Goal: Transaction & Acquisition: Purchase product/service

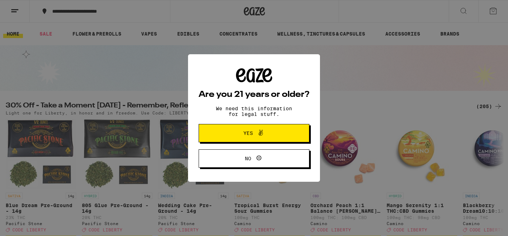
click at [258, 131] on icon at bounding box center [260, 133] width 8 height 8
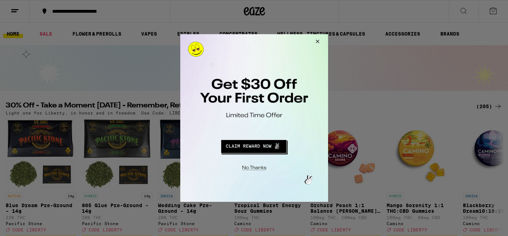
click at [317, 42] on button "Close Modal" at bounding box center [316, 42] width 19 height 17
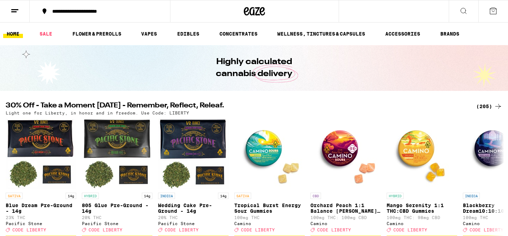
click at [493, 12] on icon at bounding box center [493, 11] width 6 height 6
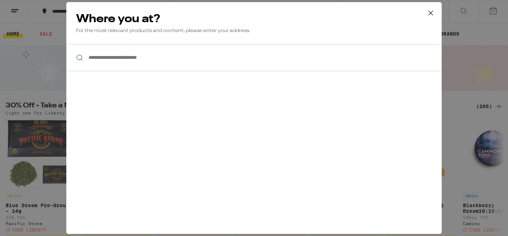
click at [430, 14] on icon at bounding box center [430, 13] width 11 height 11
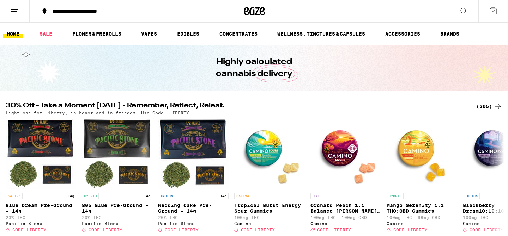
click at [110, 13] on div "**********" at bounding box center [104, 11] width 111 height 5
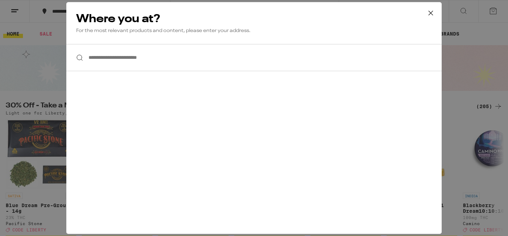
click at [108, 60] on input "**********" at bounding box center [253, 57] width 375 height 27
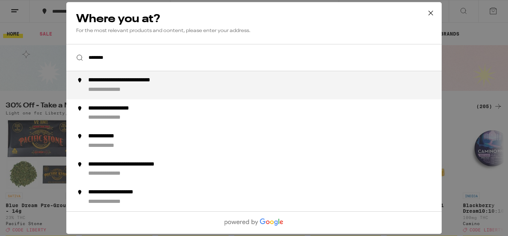
click at [134, 87] on div "**********" at bounding box center [115, 89] width 55 height 7
type input "**********"
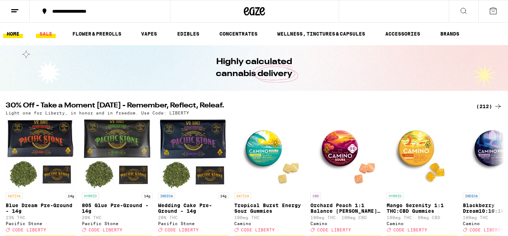
click at [47, 35] on link "SALE" at bounding box center [46, 34] width 20 height 8
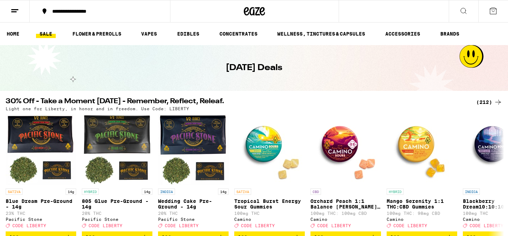
click at [487, 102] on div "(212)" at bounding box center [489, 102] width 26 height 8
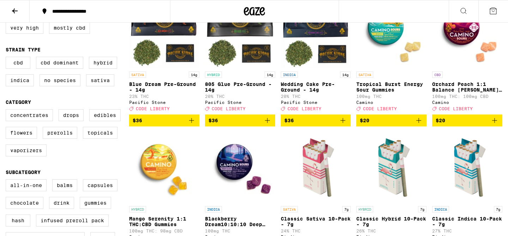
scroll to position [107, 0]
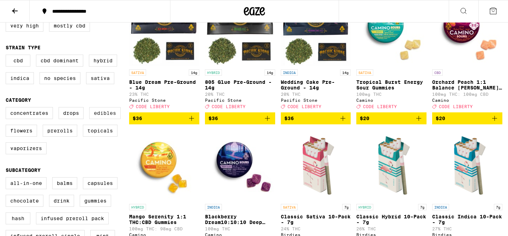
click at [108, 119] on label "Edibles" at bounding box center [104, 113] width 31 height 12
click at [7, 109] on input "Edibles" at bounding box center [7, 108] width 0 height 0
checkbox input "true"
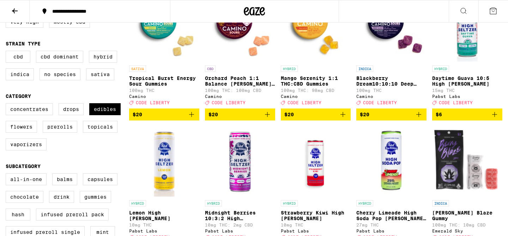
scroll to position [125, 0]
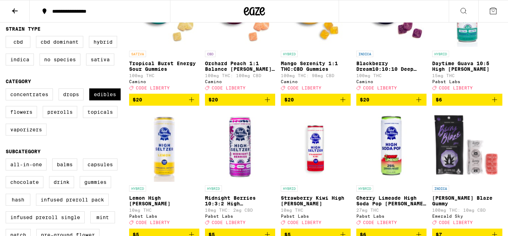
click at [193, 104] on icon "Add to bag" at bounding box center [191, 100] width 8 height 8
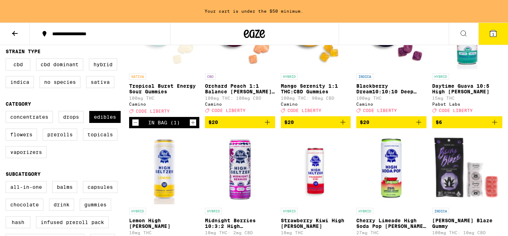
scroll to position [148, 0]
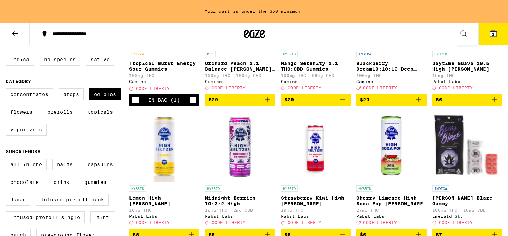
click at [193, 104] on icon "Increment" at bounding box center [193, 100] width 6 height 8
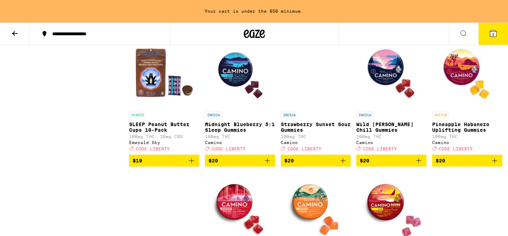
scroll to position [1435, 0]
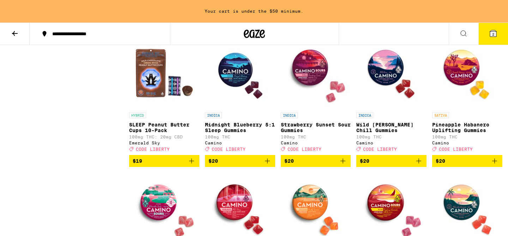
click at [496, 165] on icon "Add to bag" at bounding box center [494, 161] width 8 height 8
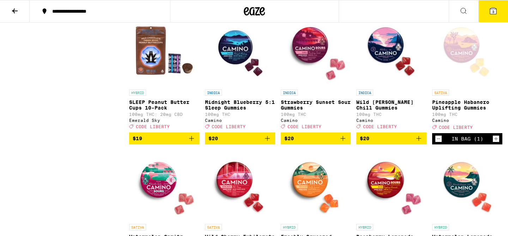
scroll to position [1412, 0]
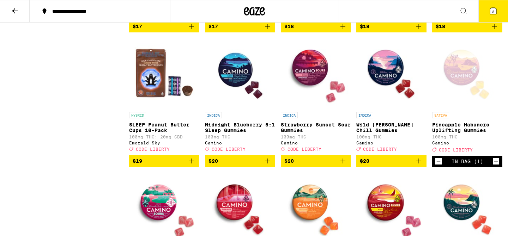
click at [419, 165] on icon "Add to bag" at bounding box center [418, 161] width 8 height 8
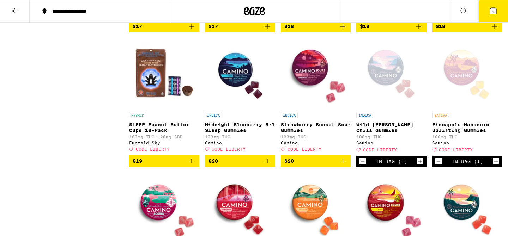
click at [343, 164] on icon "Add to bag" at bounding box center [342, 161] width 5 height 5
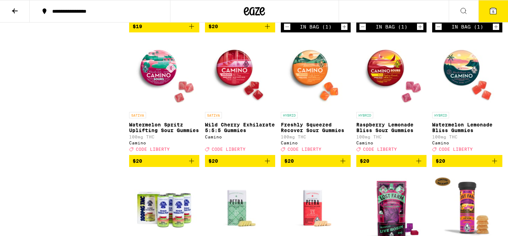
scroll to position [1549, 0]
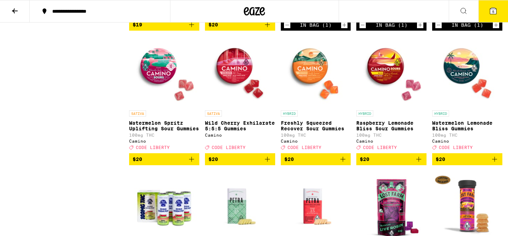
click at [333, 132] on p "Freshly Squeezed Recover Sour Gummies" at bounding box center [316, 125] width 70 height 11
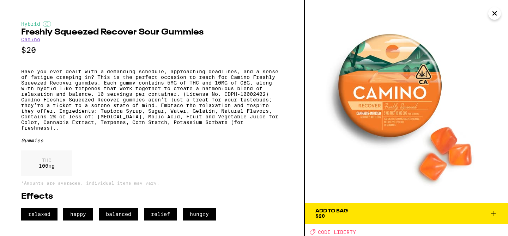
click at [494, 14] on icon "Close" at bounding box center [495, 14] width 4 height 4
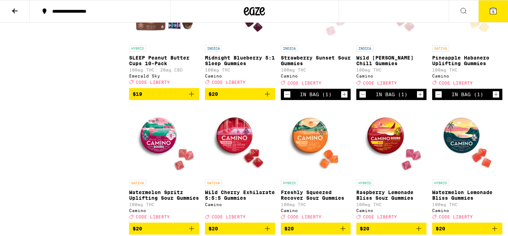
scroll to position [1480, 0]
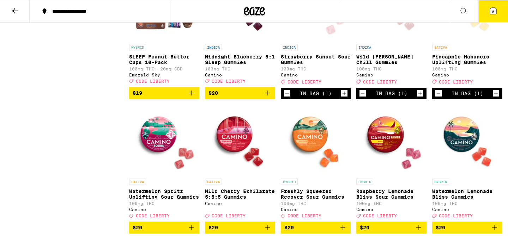
click at [286, 98] on icon "Decrement" at bounding box center [287, 93] width 6 height 8
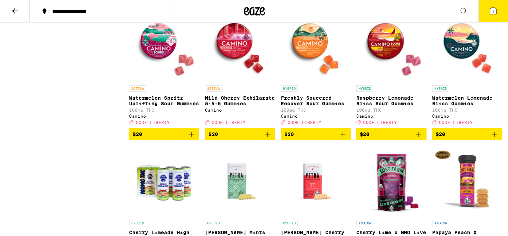
scroll to position [1574, 0]
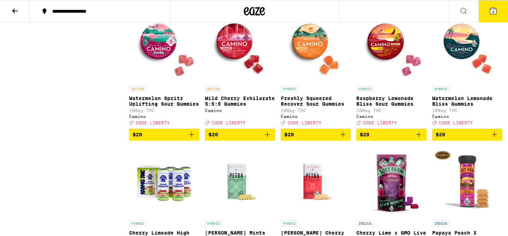
click at [419, 139] on icon "Add to bag" at bounding box center [418, 135] width 8 height 8
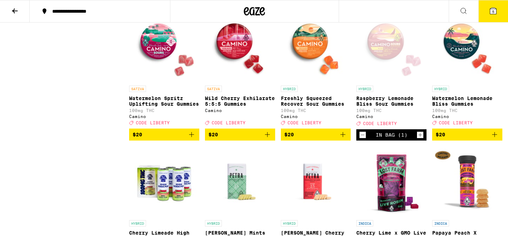
click at [344, 139] on icon "Add to bag" at bounding box center [343, 135] width 8 height 8
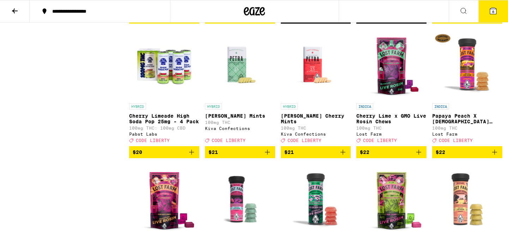
scroll to position [1692, 0]
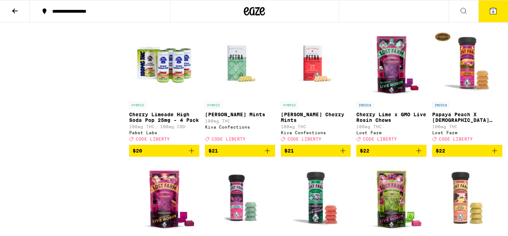
click at [494, 155] on icon "Add to bag" at bounding box center [494, 151] width 8 height 8
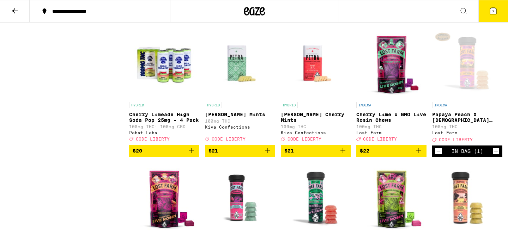
click at [418, 153] on icon "Add to bag" at bounding box center [418, 151] width 5 height 5
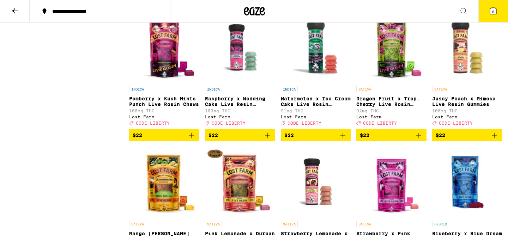
scroll to position [1843, 0]
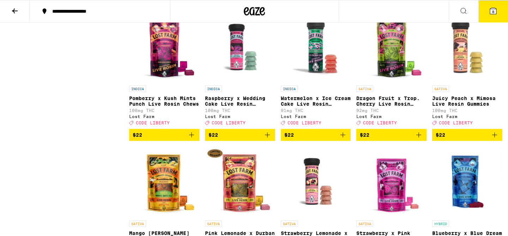
click at [495, 139] on icon "Add to bag" at bounding box center [494, 135] width 8 height 8
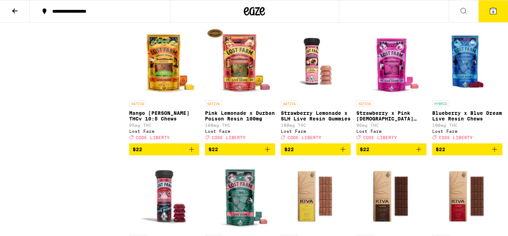
scroll to position [1969, 0]
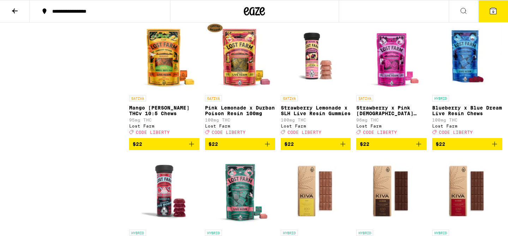
click at [342, 147] on icon "Add to bag" at bounding box center [342, 144] width 5 height 5
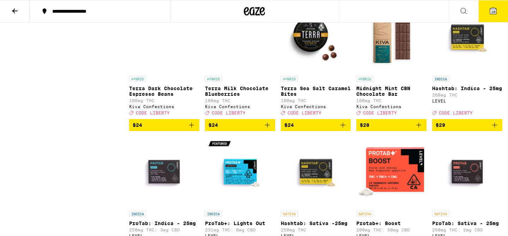
scroll to position [2258, 0]
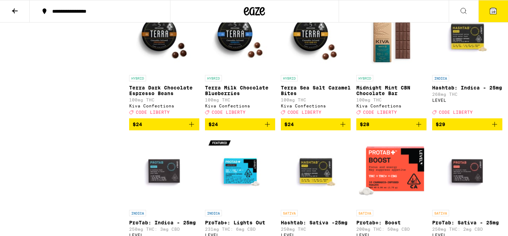
click at [266, 129] on icon "Add to bag" at bounding box center [267, 124] width 8 height 8
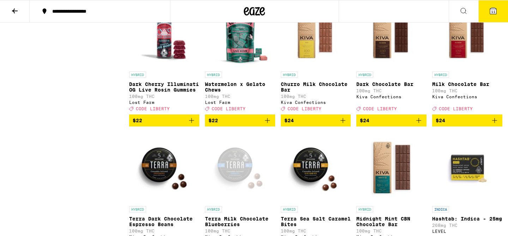
scroll to position [2113, 0]
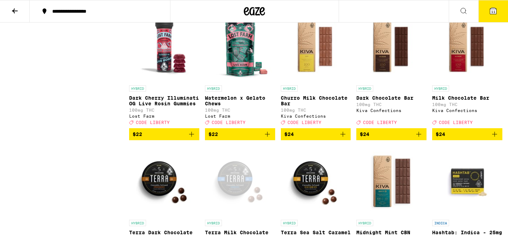
click at [492, 11] on span "11" at bounding box center [493, 12] width 4 height 4
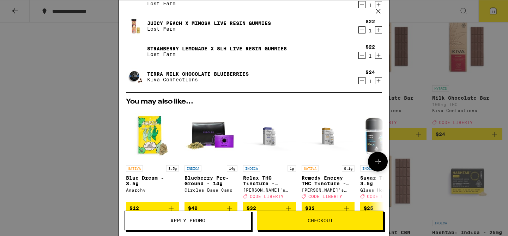
scroll to position [249, 0]
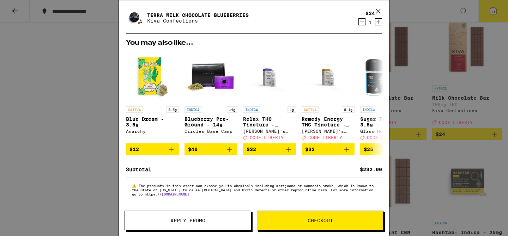
click at [194, 220] on span "Apply Promo" at bounding box center [187, 220] width 35 height 5
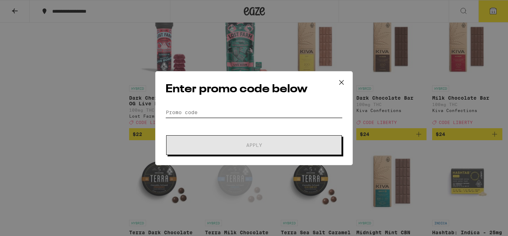
click at [206, 114] on input "Promo Code" at bounding box center [253, 112] width 177 height 11
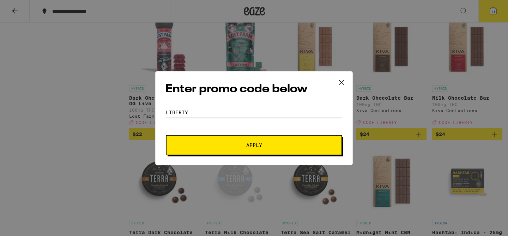
type input "liberty"
click at [234, 144] on span "Apply" at bounding box center [253, 145] width 127 height 5
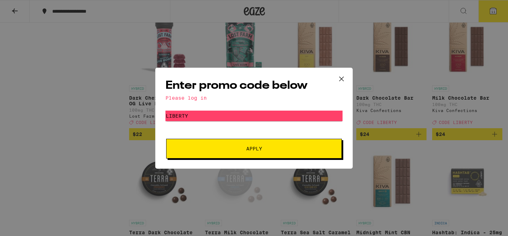
click at [193, 99] on div "Please log in" at bounding box center [253, 98] width 177 height 6
click at [246, 148] on span "Apply" at bounding box center [253, 148] width 127 height 5
click at [339, 78] on icon at bounding box center [341, 79] width 11 height 11
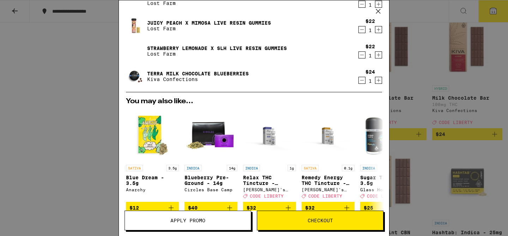
scroll to position [249, 0]
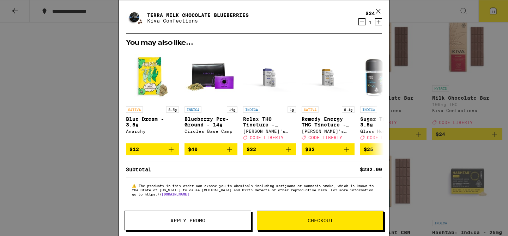
click at [284, 217] on button "Checkout" at bounding box center [320, 221] width 127 height 20
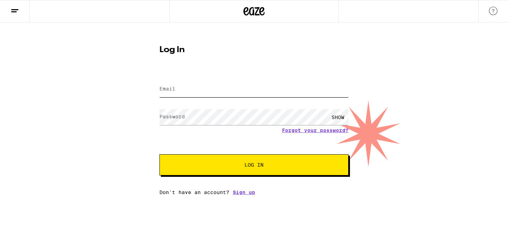
type input "[PERSON_NAME][EMAIL_ADDRESS][DOMAIN_NAME]"
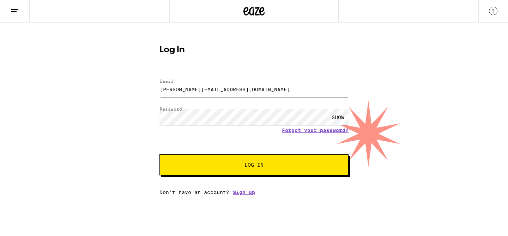
click at [249, 170] on button "Log In" at bounding box center [253, 165] width 189 height 21
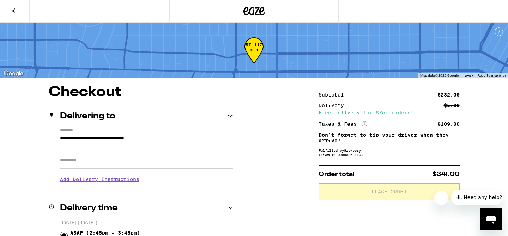
click at [14, 11] on icon at bounding box center [15, 11] width 8 height 8
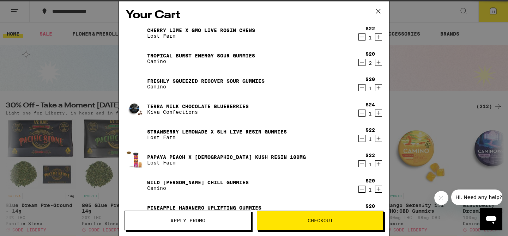
click at [187, 222] on span "Apply Promo" at bounding box center [187, 220] width 35 height 5
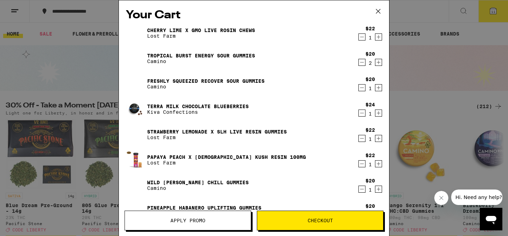
click at [193, 220] on span "Apply Promo" at bounding box center [187, 220] width 35 height 5
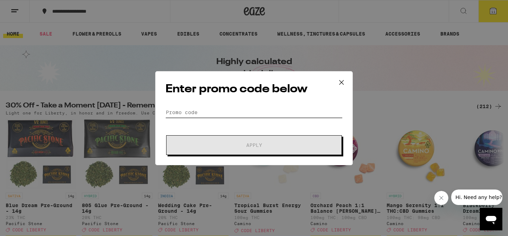
click at [193, 117] on input "Promo Code" at bounding box center [253, 112] width 177 height 11
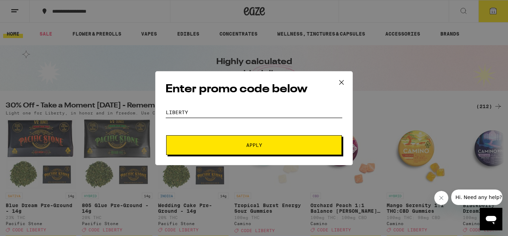
type input "liberty"
click at [241, 143] on span "Apply" at bounding box center [253, 145] width 127 height 5
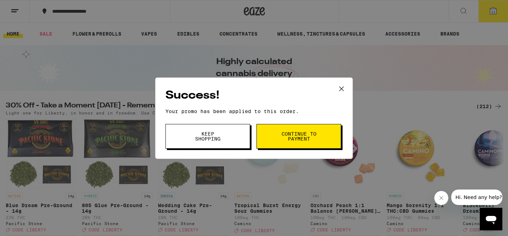
click at [190, 131] on button "Keep Shopping" at bounding box center [207, 136] width 85 height 25
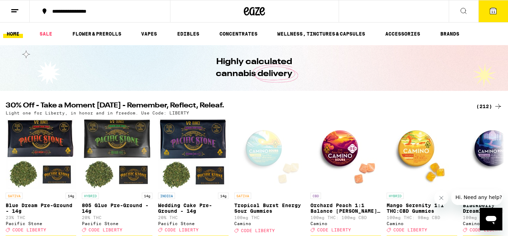
click at [494, 10] on span "11" at bounding box center [493, 12] width 4 height 4
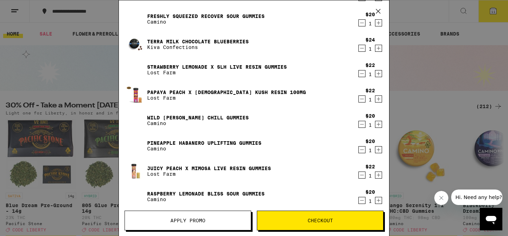
scroll to position [65, 0]
click at [362, 124] on icon "Decrement" at bounding box center [362, 124] width 4 height 0
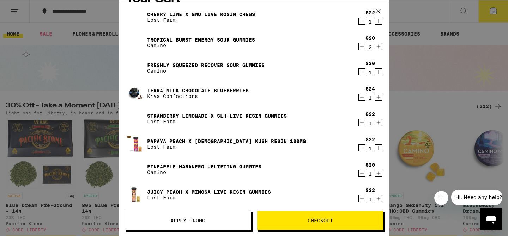
scroll to position [0, 0]
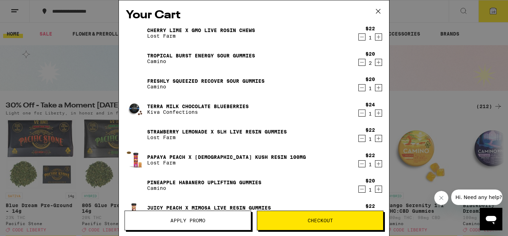
click at [364, 63] on icon "Decrement" at bounding box center [362, 62] width 6 height 8
click at [362, 38] on icon "Decrement" at bounding box center [362, 37] width 6 height 8
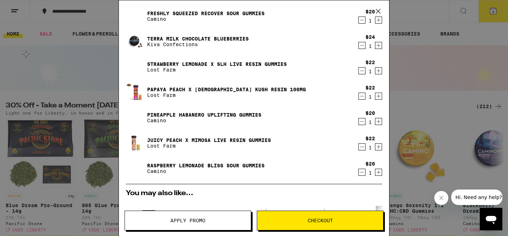
scroll to position [40, 0]
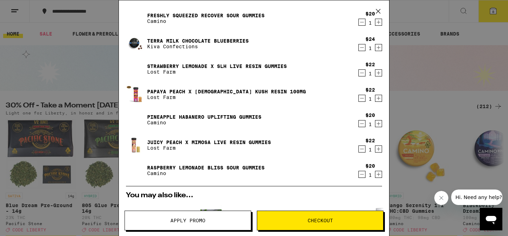
click at [362, 101] on icon "Decrement" at bounding box center [362, 98] width 6 height 8
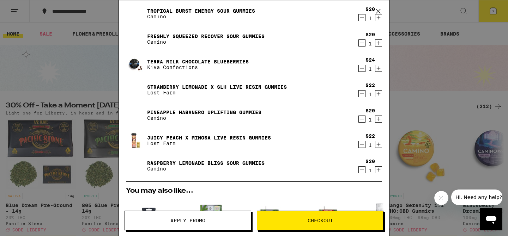
scroll to position [0, 0]
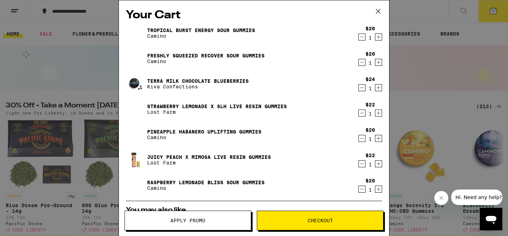
click at [363, 190] on icon "Decrement" at bounding box center [362, 189] width 6 height 8
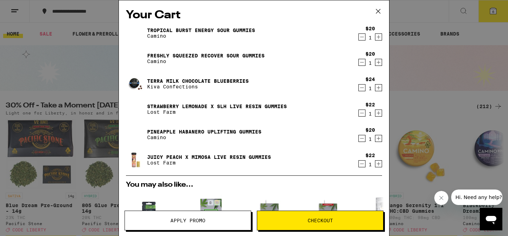
click at [362, 65] on icon "Decrement" at bounding box center [362, 62] width 6 height 8
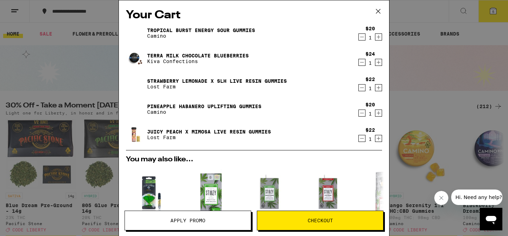
click at [362, 37] on icon "Decrement" at bounding box center [362, 37] width 6 height 8
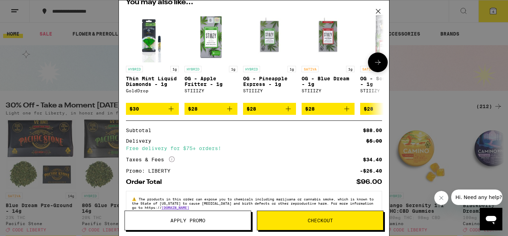
scroll to position [150, 0]
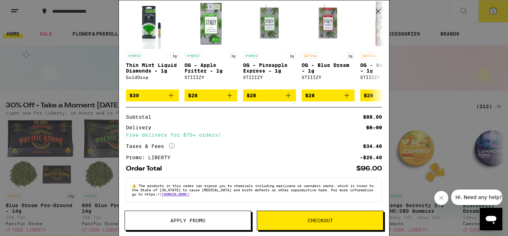
click at [325, 218] on span "Checkout" at bounding box center [320, 220] width 25 height 5
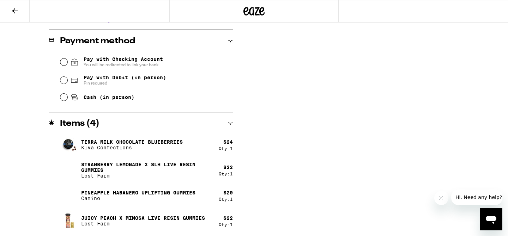
scroll to position [298, 0]
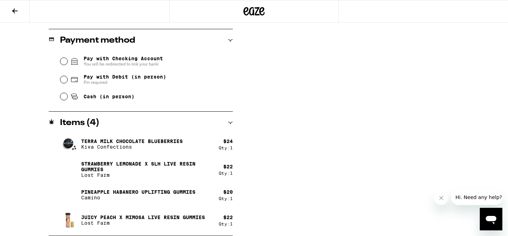
click at [98, 79] on span "Pay with Debit (in person)" at bounding box center [125, 77] width 83 height 6
click at [67, 79] on input "Pay with Debit (in person) Pin required" at bounding box center [63, 79] width 7 height 7
radio input "true"
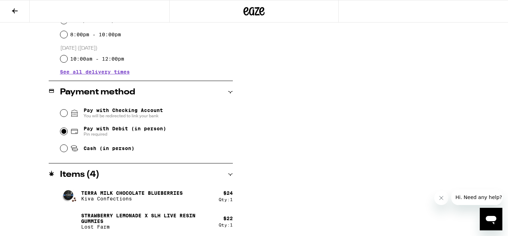
scroll to position [53, 0]
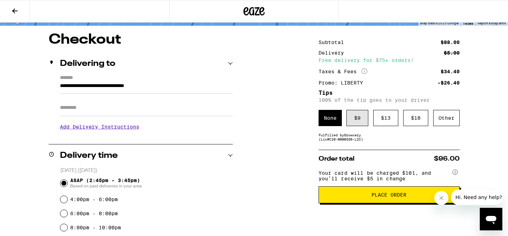
click at [356, 120] on div "$ 9" at bounding box center [357, 118] width 22 height 16
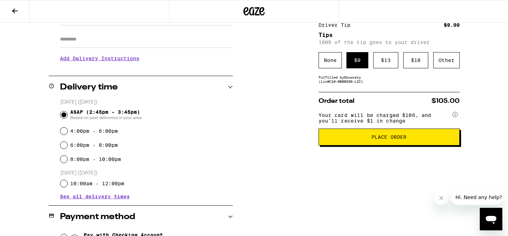
scroll to position [120, 0]
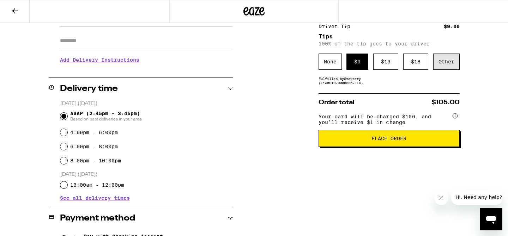
click at [445, 65] on div "Other" at bounding box center [446, 62] width 26 height 16
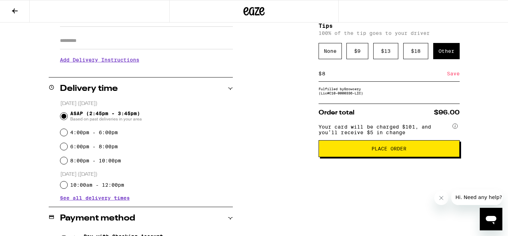
type input "8"
click at [453, 76] on div "Save" at bounding box center [453, 74] width 13 height 16
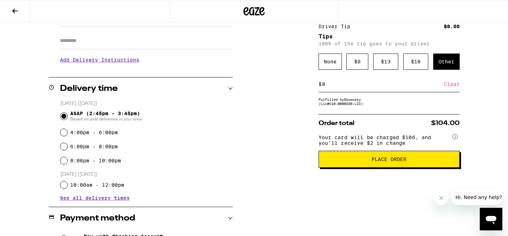
click at [447, 68] on div "Other" at bounding box center [446, 62] width 26 height 16
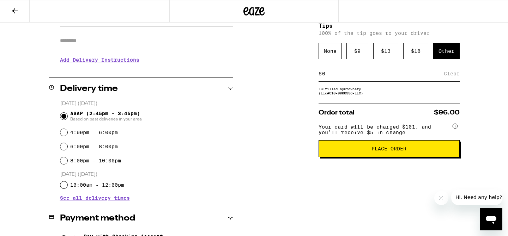
click at [390, 82] on div "$ Clear" at bounding box center [389, 74] width 141 height 16
click at [382, 80] on div "$ Clear" at bounding box center [389, 74] width 141 height 16
click at [326, 77] on input at bounding box center [383, 74] width 122 height 6
click at [450, 79] on div "Save" at bounding box center [453, 74] width 13 height 16
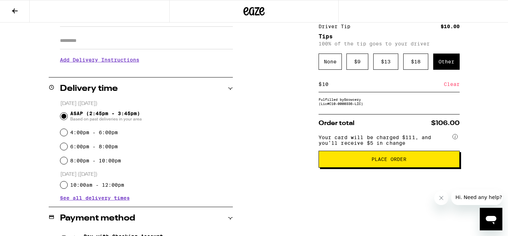
click at [341, 87] on input "10" at bounding box center [383, 84] width 122 height 6
type input "1"
type input "6"
click at [452, 89] on div "Save" at bounding box center [453, 85] width 13 height 16
click at [337, 87] on input "6" at bounding box center [383, 84] width 122 height 6
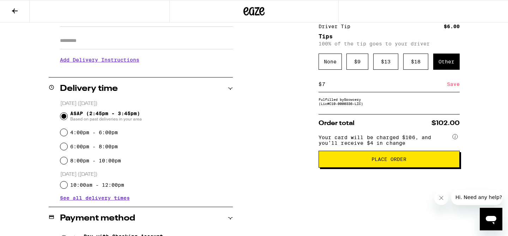
type input "7"
click at [453, 86] on div "Save" at bounding box center [453, 85] width 13 height 16
click at [343, 86] on input "7" at bounding box center [383, 84] width 122 height 6
type input "8"
click at [452, 90] on div "Save" at bounding box center [453, 85] width 13 height 16
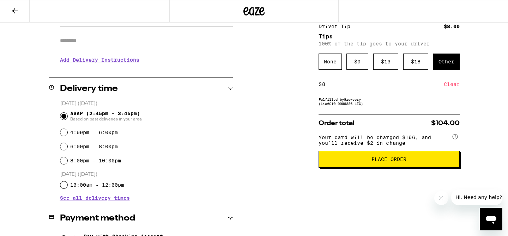
click at [403, 87] on input "8" at bounding box center [383, 84] width 122 height 6
type input "9"
click at [453, 88] on div "Save" at bounding box center [453, 85] width 13 height 16
click at [401, 86] on input "9" at bounding box center [383, 84] width 122 height 6
click at [456, 87] on div "Save" at bounding box center [453, 85] width 13 height 16
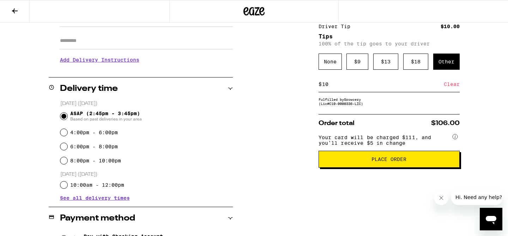
click at [404, 87] on input "10" at bounding box center [383, 84] width 122 height 6
type input "1"
type input "9"
click at [452, 85] on div "Save" at bounding box center [453, 85] width 13 height 16
click at [386, 162] on span "Place Order" at bounding box center [388, 159] width 35 height 5
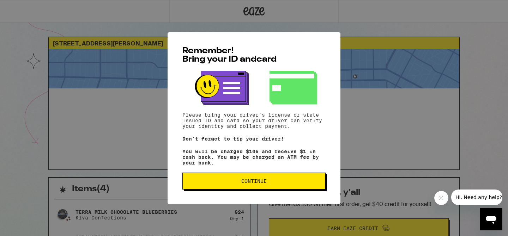
click at [256, 181] on span "Continue" at bounding box center [253, 181] width 25 height 5
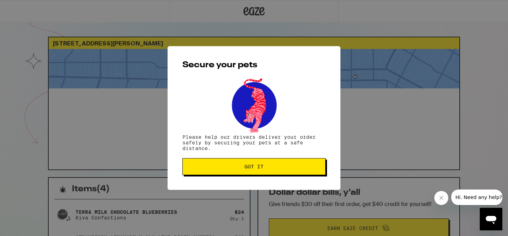
click at [249, 169] on span "Got it" at bounding box center [253, 166] width 19 height 5
